Goal: Task Accomplishment & Management: Manage account settings

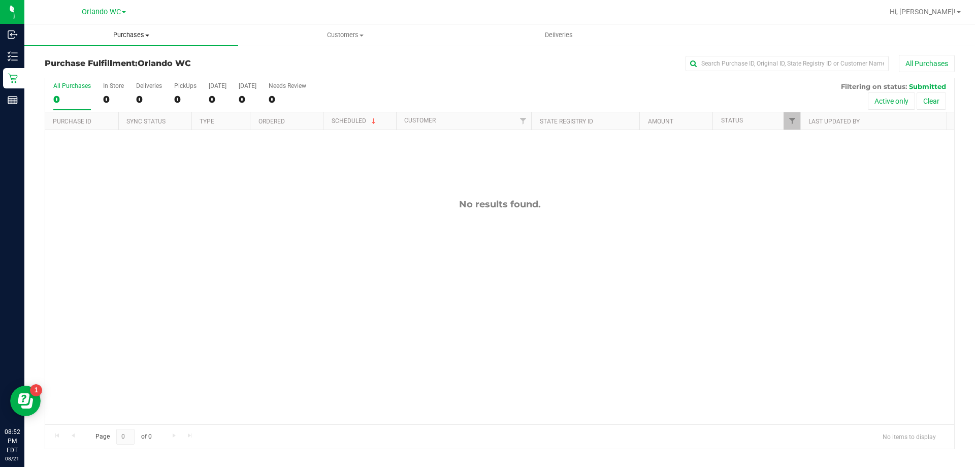
click at [134, 34] on span "Purchases" at bounding box center [131, 34] width 214 height 9
click at [121, 67] on li "Summary of purchases" at bounding box center [131, 61] width 214 height 12
click at [143, 38] on span "Purchases" at bounding box center [131, 34] width 214 height 9
click at [118, 66] on span "Summary of purchases" at bounding box center [76, 61] width 104 height 9
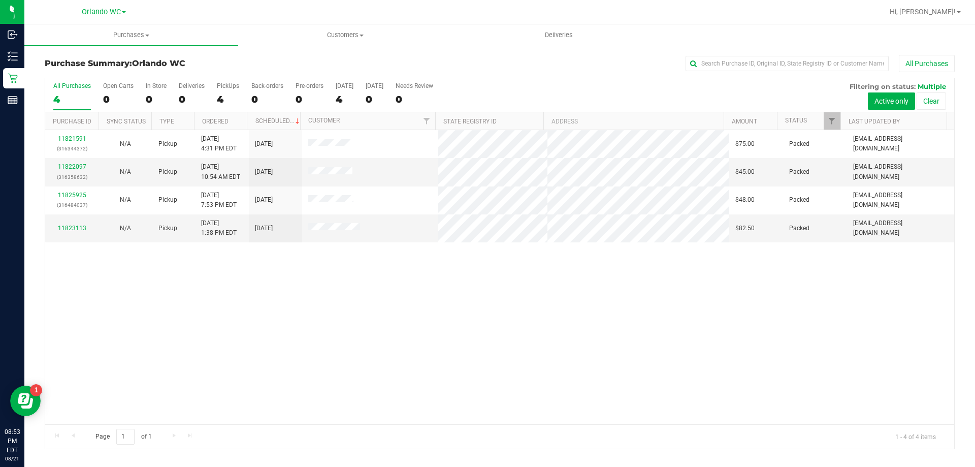
drag, startPoint x: 83, startPoint y: 137, endPoint x: 106, endPoint y: 293, distance: 157.1
click at [100, 300] on div "11821591 (316344372) N/A Pickup 8/21/2025 4:31 PM EDT 8/21/2025 $75.00 Packed k…" at bounding box center [499, 277] width 909 height 294
click at [126, 34] on span "Purchases" at bounding box center [131, 34] width 214 height 9
click at [89, 58] on span "Summary of purchases" at bounding box center [76, 61] width 104 height 9
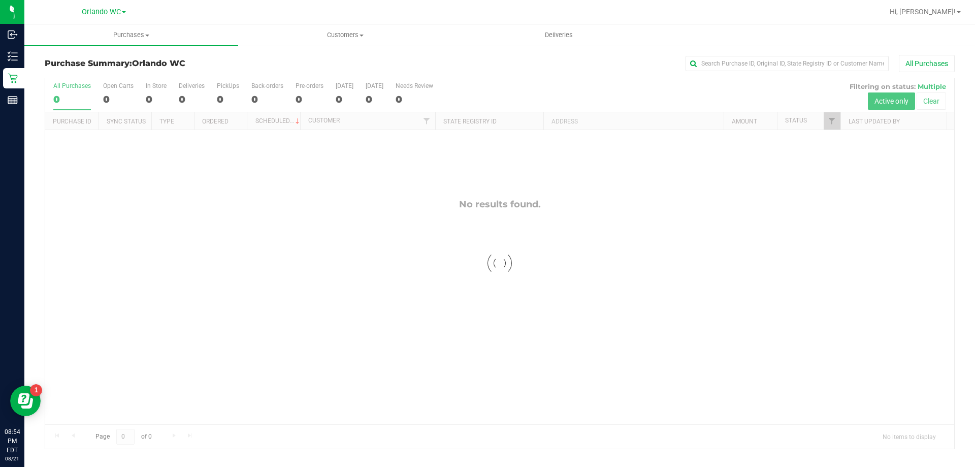
click at [302, 318] on div at bounding box center [499, 263] width 909 height 370
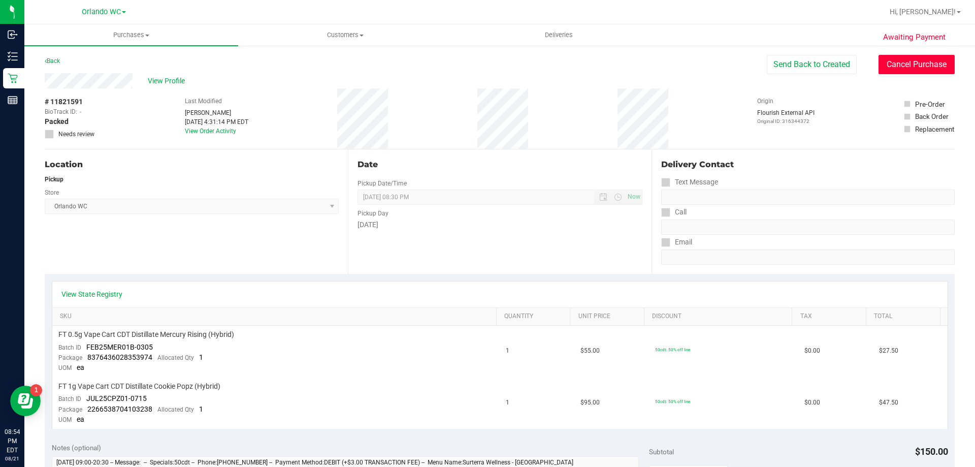
click at [894, 67] on button "Cancel Purchase" at bounding box center [917, 64] width 76 height 19
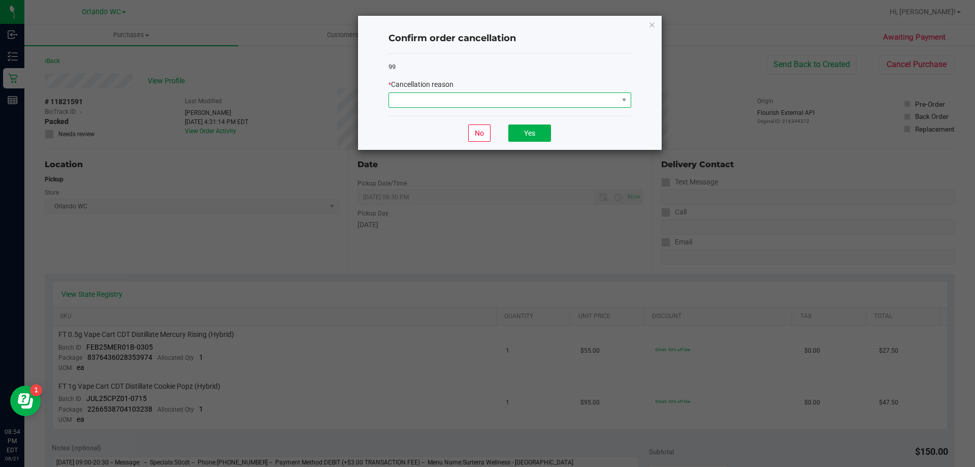
click at [615, 97] on span at bounding box center [503, 100] width 229 height 14
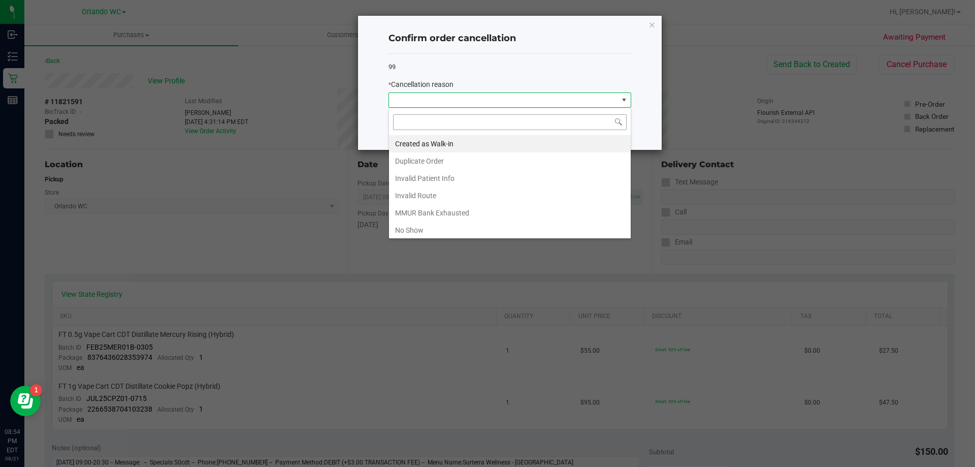
scroll to position [15, 243]
click at [425, 229] on li "No Show" at bounding box center [510, 229] width 242 height 17
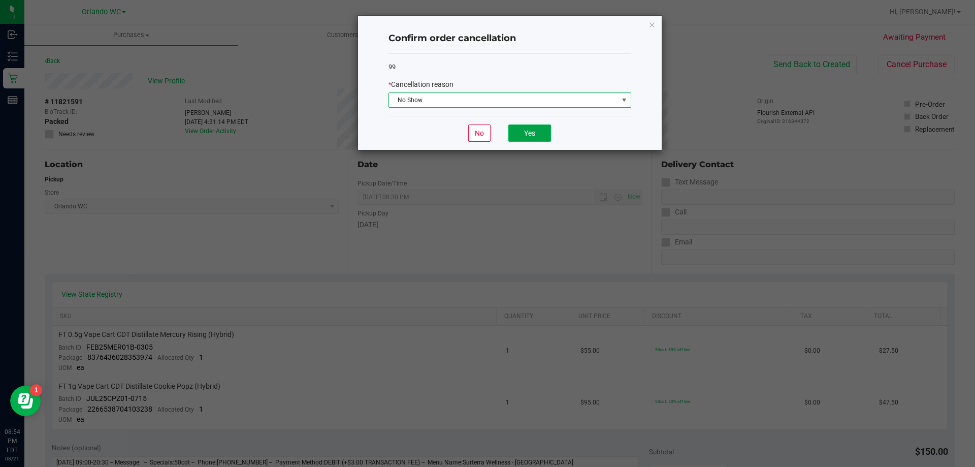
click at [542, 131] on button "Yes" at bounding box center [530, 132] width 43 height 17
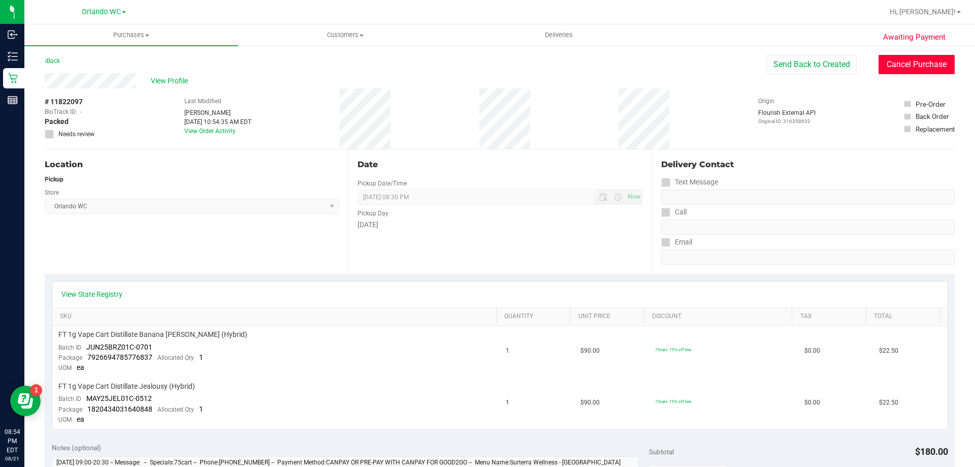
click at [902, 68] on button "Cancel Purchase" at bounding box center [917, 64] width 76 height 19
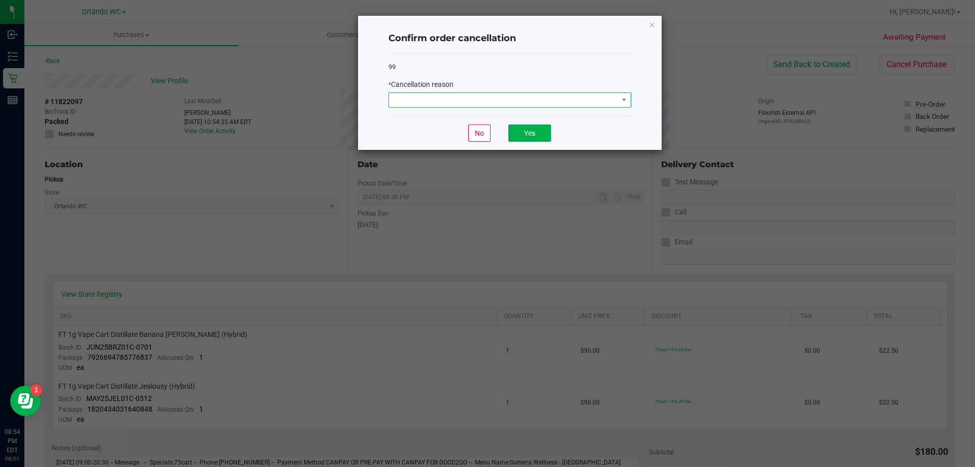
click at [601, 99] on span at bounding box center [503, 100] width 229 height 14
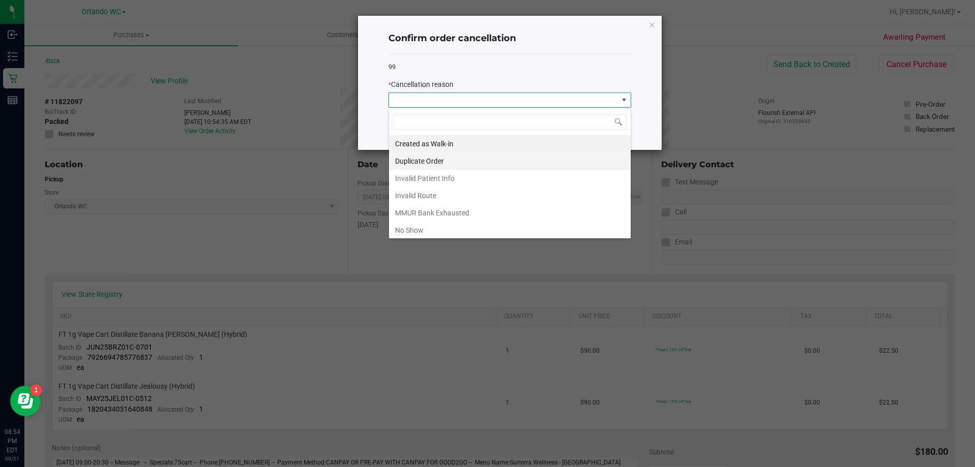
scroll to position [15, 243]
click at [417, 229] on li "No Show" at bounding box center [510, 229] width 242 height 17
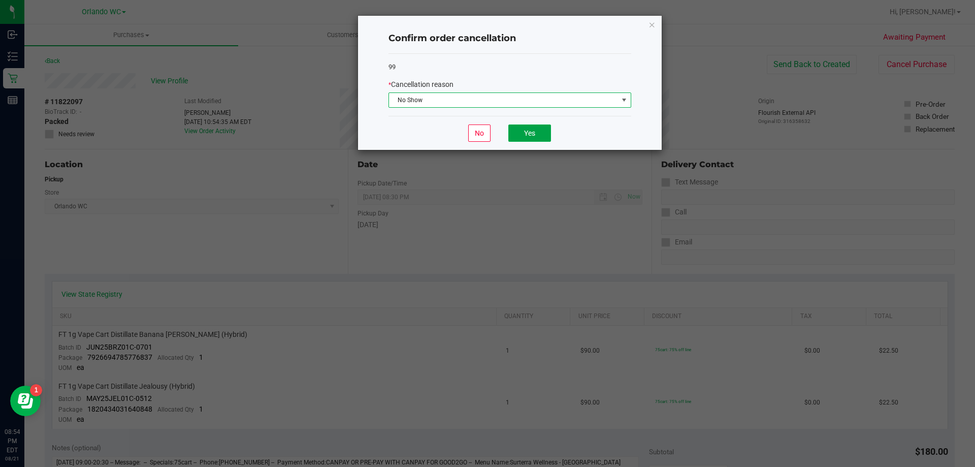
drag, startPoint x: 544, startPoint y: 130, endPoint x: 536, endPoint y: 132, distance: 7.3
click at [544, 130] on button "Yes" at bounding box center [530, 132] width 43 height 17
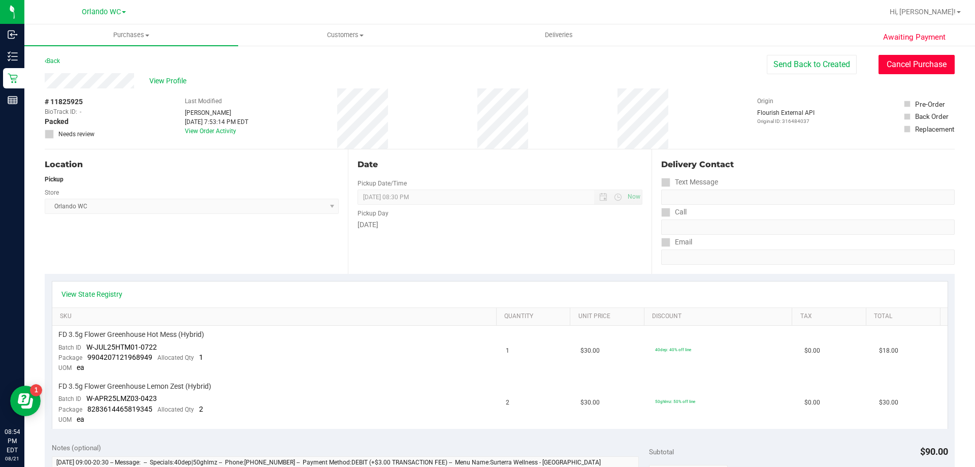
click at [899, 62] on button "Cancel Purchase" at bounding box center [917, 64] width 76 height 19
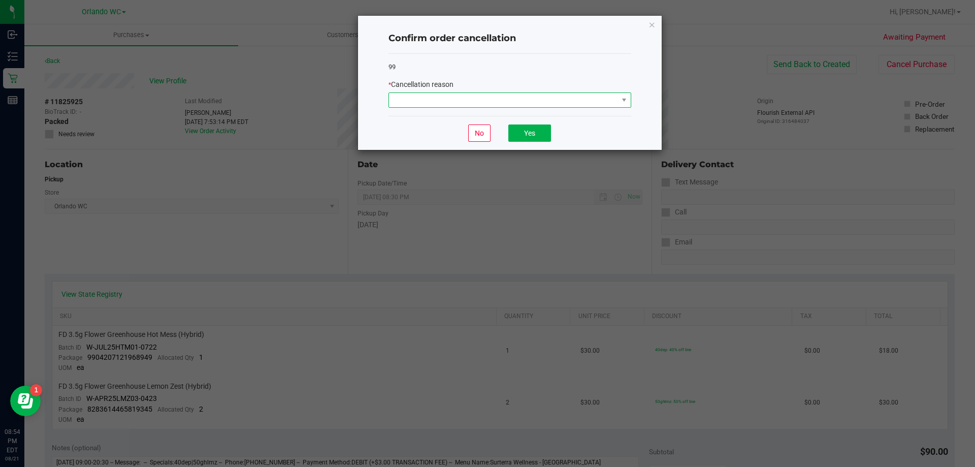
click at [610, 96] on span at bounding box center [503, 100] width 229 height 14
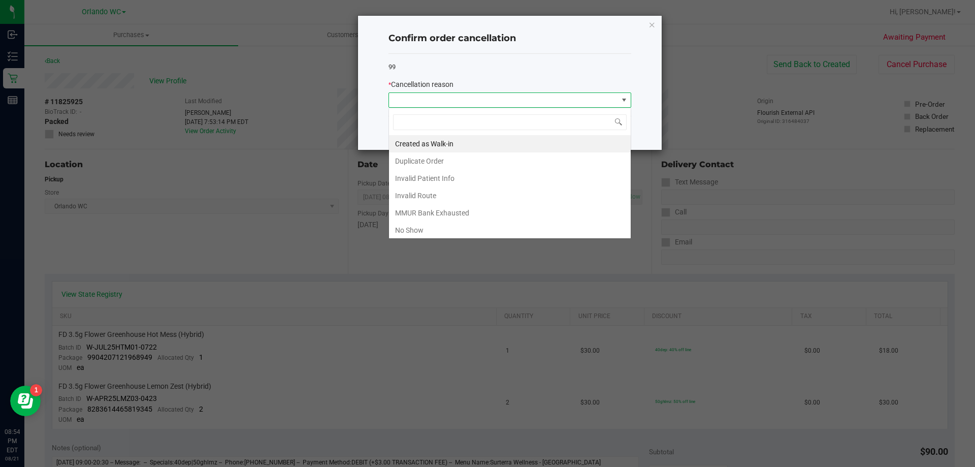
scroll to position [15, 243]
click at [414, 231] on li "No Show" at bounding box center [510, 229] width 242 height 17
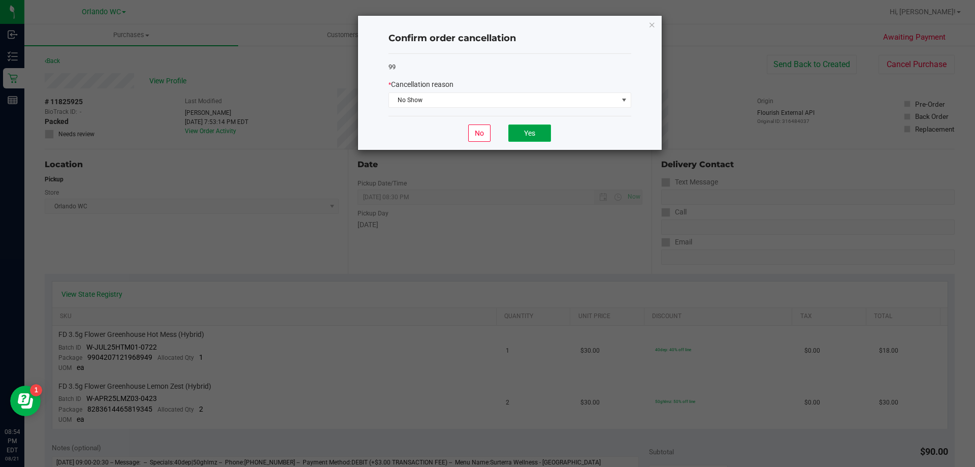
click at [534, 129] on button "Yes" at bounding box center [530, 132] width 43 height 17
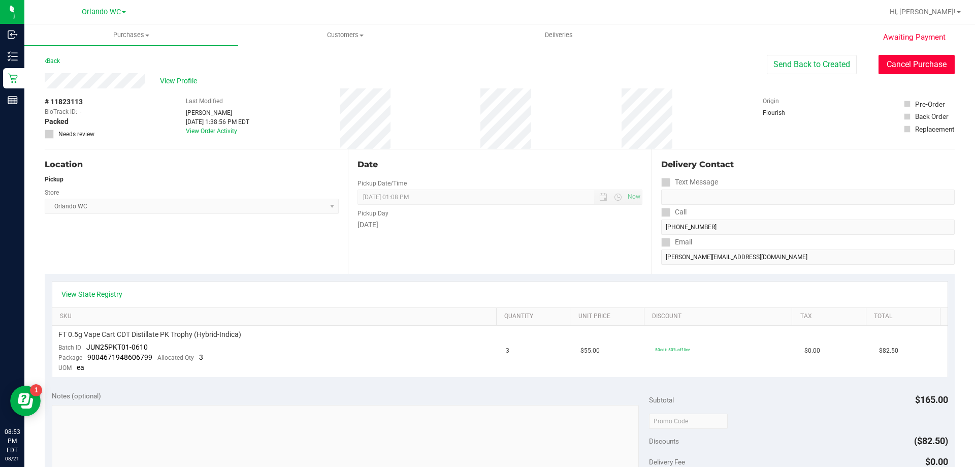
click at [897, 68] on button "Cancel Purchase" at bounding box center [917, 64] width 76 height 19
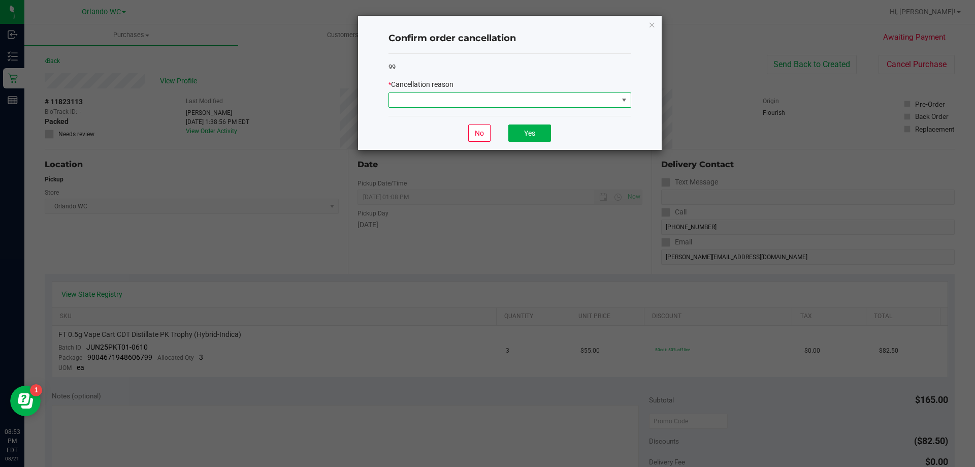
click at [623, 97] on span at bounding box center [624, 100] width 8 height 8
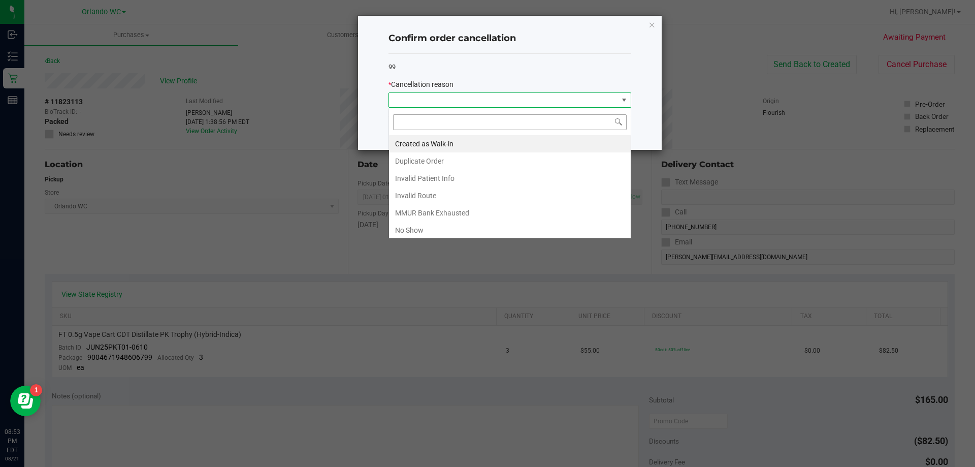
scroll to position [15, 243]
click at [413, 229] on li "No Show" at bounding box center [510, 229] width 242 height 17
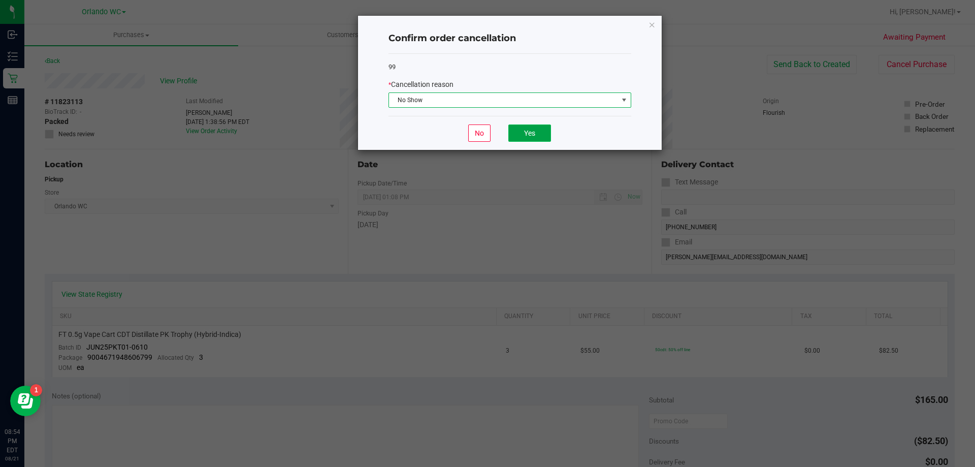
click at [537, 130] on button "Yes" at bounding box center [530, 132] width 43 height 17
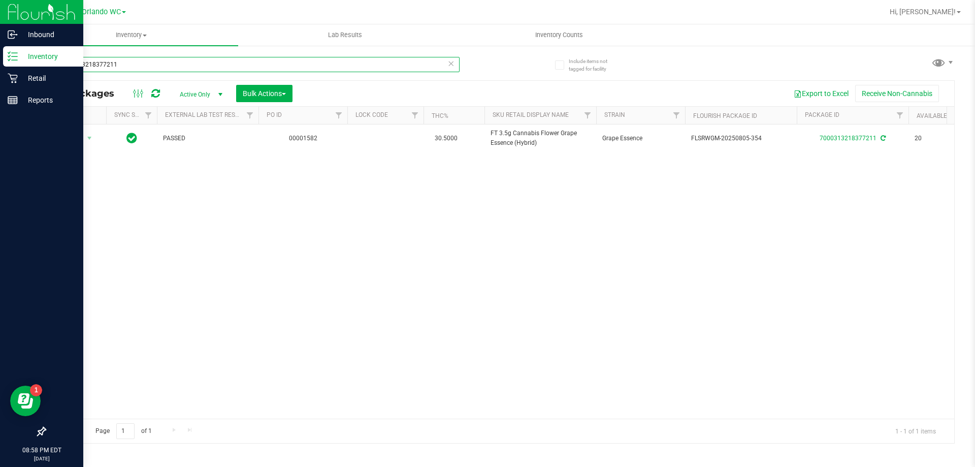
drag, startPoint x: 120, startPoint y: 65, endPoint x: 0, endPoint y: 65, distance: 120.4
click at [0, 65] on div "Inbound Inventory Retail Reports 08:58 PM EDT 08/21/2025 08/21 Orlando WC Hi, L…" at bounding box center [487, 233] width 975 height 467
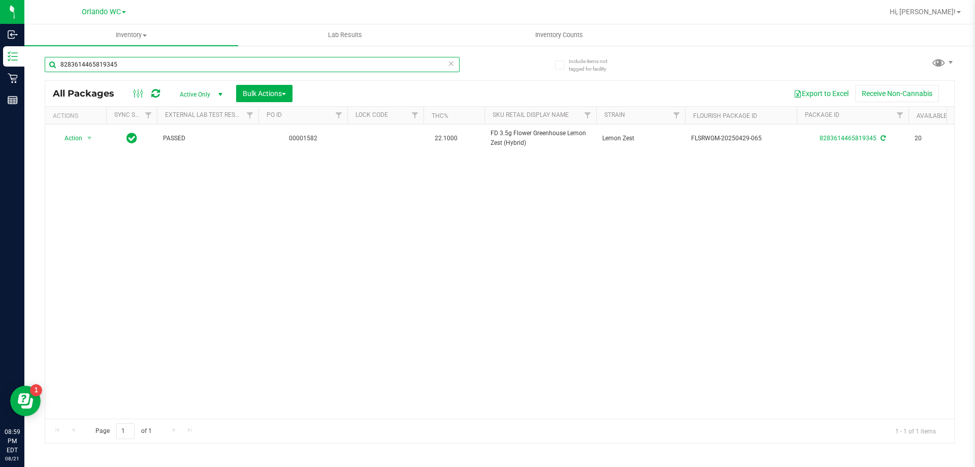
type input "8283614465819345"
